Goal: Information Seeking & Learning: Learn about a topic

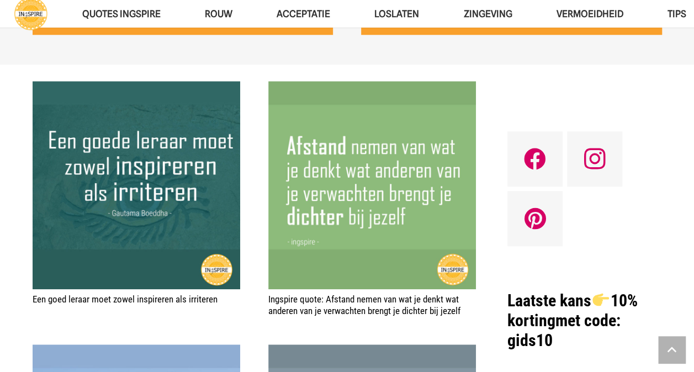
scroll to position [436, 0]
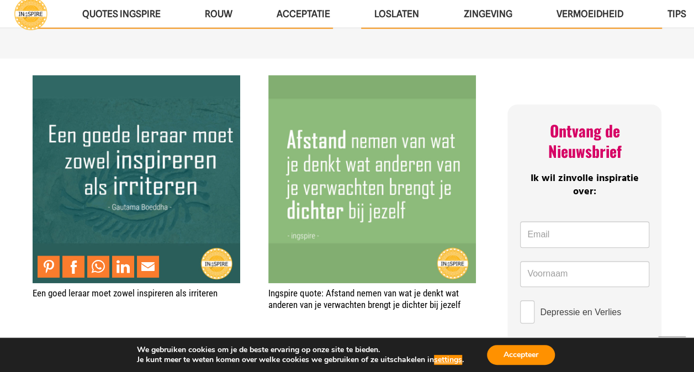
click at [150, 193] on img "Een goed leraar moet zowel inspireren als irriteren" at bounding box center [137, 179] width 208 height 208
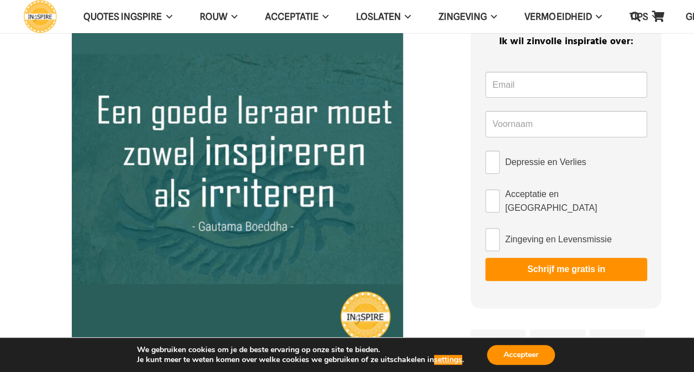
scroll to position [74, 0]
